Goal: Complete application form

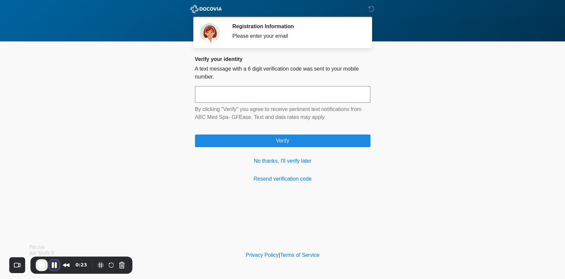
click at [54, 264] on button "Pause Recording" at bounding box center [54, 265] width 11 height 11
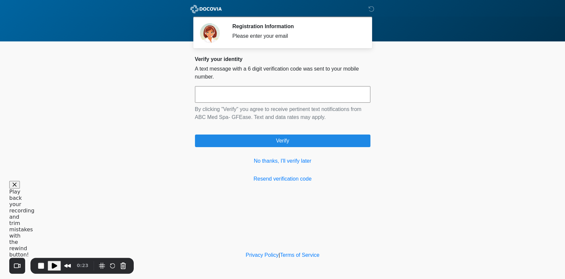
click at [243, 95] on input "text" at bounding box center [283, 94] width 176 height 17
click at [52, 264] on span "Play Recording" at bounding box center [54, 266] width 8 height 8
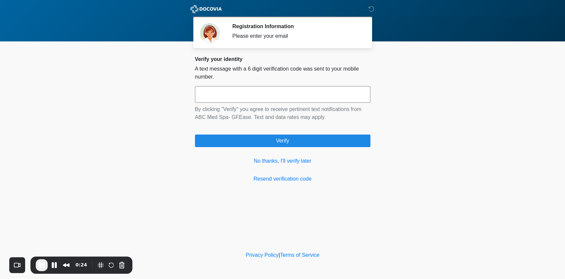
click at [286, 96] on input "text" at bounding box center [283, 94] width 176 height 17
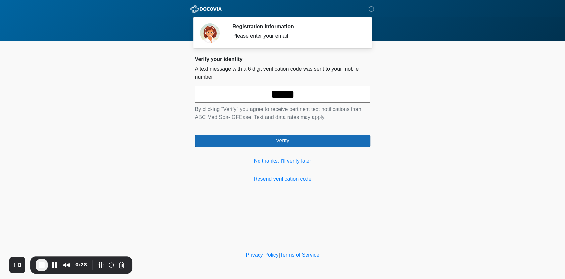
type input "*****"
click at [296, 140] on button "Verify" at bounding box center [283, 140] width 176 height 13
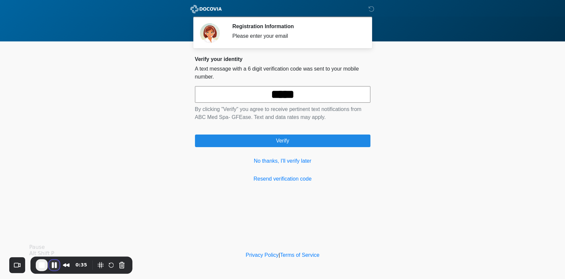
click at [55, 264] on button "Pause Recording" at bounding box center [54, 265] width 11 height 11
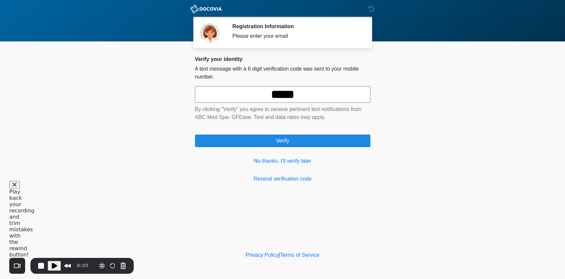
drag, startPoint x: 319, startPoint y: 95, endPoint x: 172, endPoint y: 96, distance: 146.7
click at [176, 96] on body "DOCOVIA Registration Information Please enter your email Please connect to Wi-F…" at bounding box center [282, 139] width 565 height 279
click at [371, 9] on icon at bounding box center [372, 9] width 6 height 6
